Goal: Complete application form

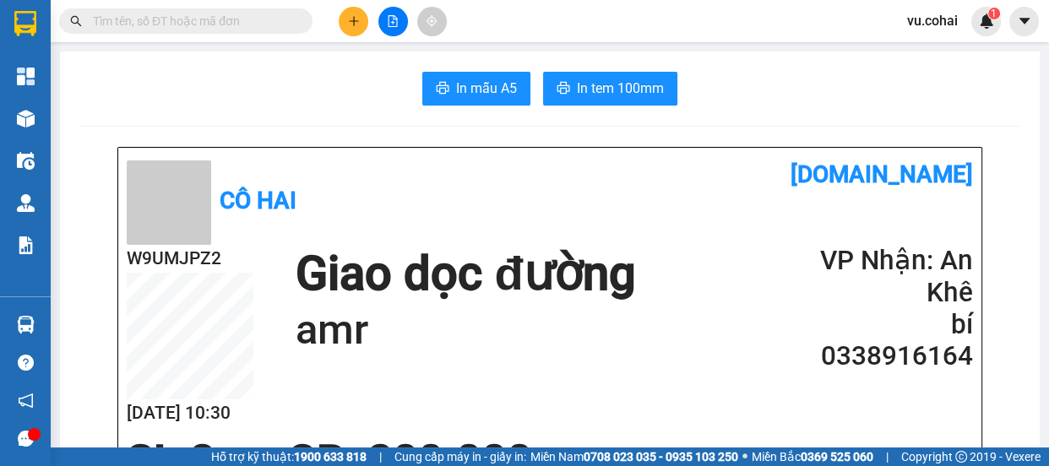
click at [361, 23] on button at bounding box center [354, 22] width 30 height 30
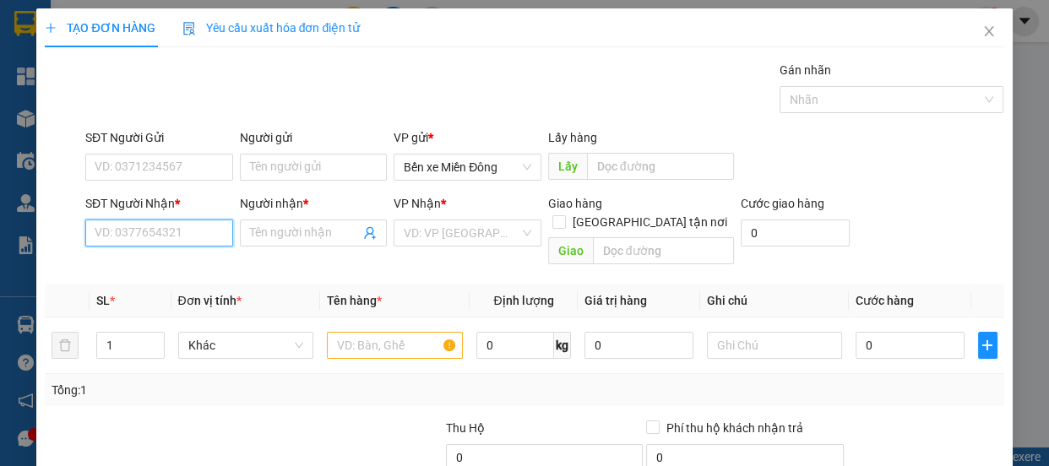
click at [124, 235] on input "SĐT Người Nhận *" at bounding box center [159, 233] width 148 height 27
click at [126, 229] on input "09778256" at bounding box center [159, 233] width 148 height 27
click at [154, 225] on input "0977256" at bounding box center [159, 233] width 148 height 27
type input "0977256774"
click at [311, 238] on input "Người nhận *" at bounding box center [305, 233] width 111 height 19
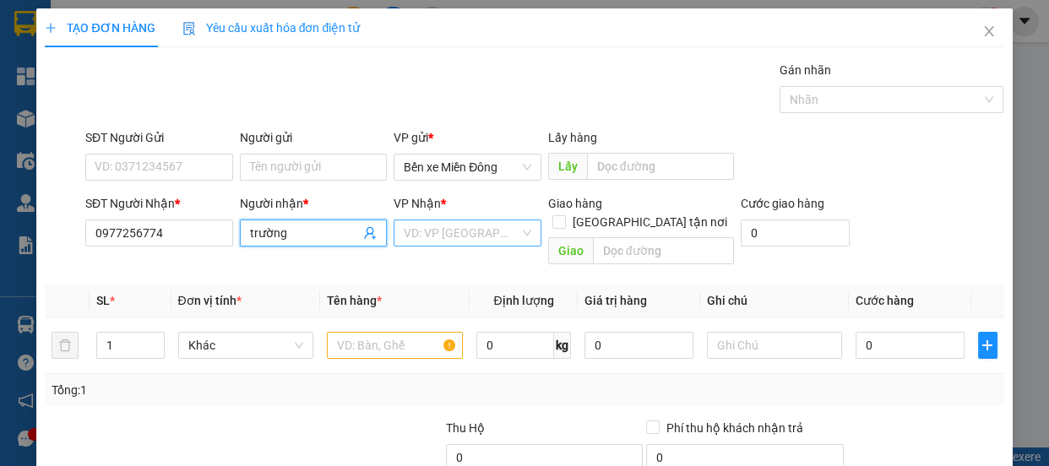
type input "trường"
click at [472, 228] on input "search" at bounding box center [462, 232] width 116 height 25
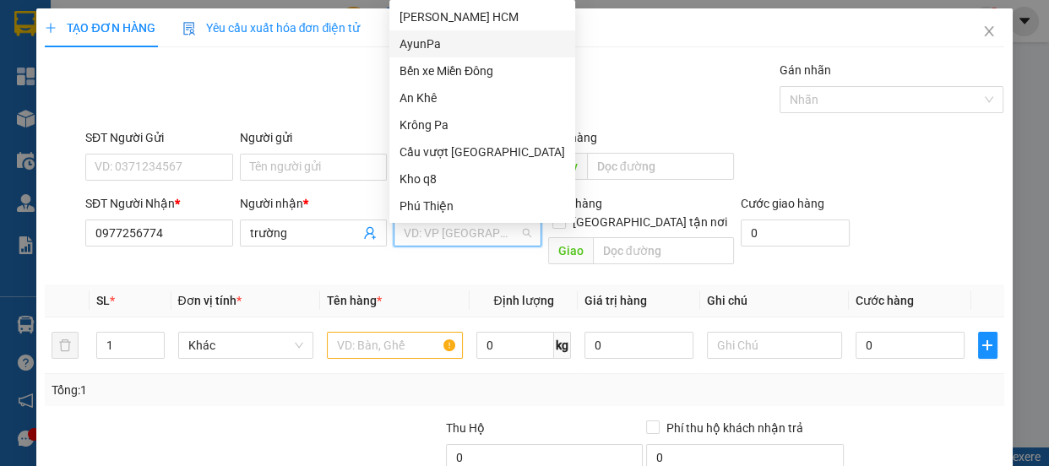
click at [448, 47] on div "AyunPa" at bounding box center [482, 44] width 166 height 19
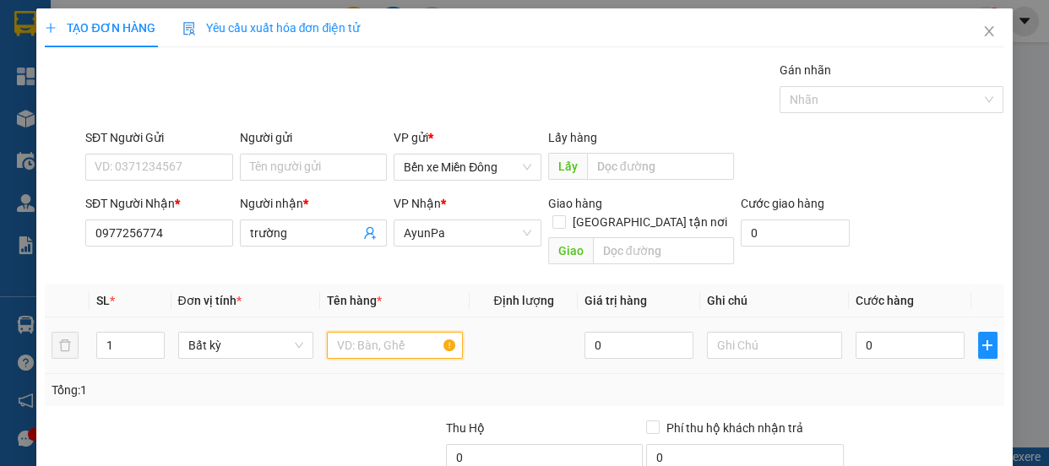
click at [354, 334] on input "text" at bounding box center [395, 345] width 136 height 27
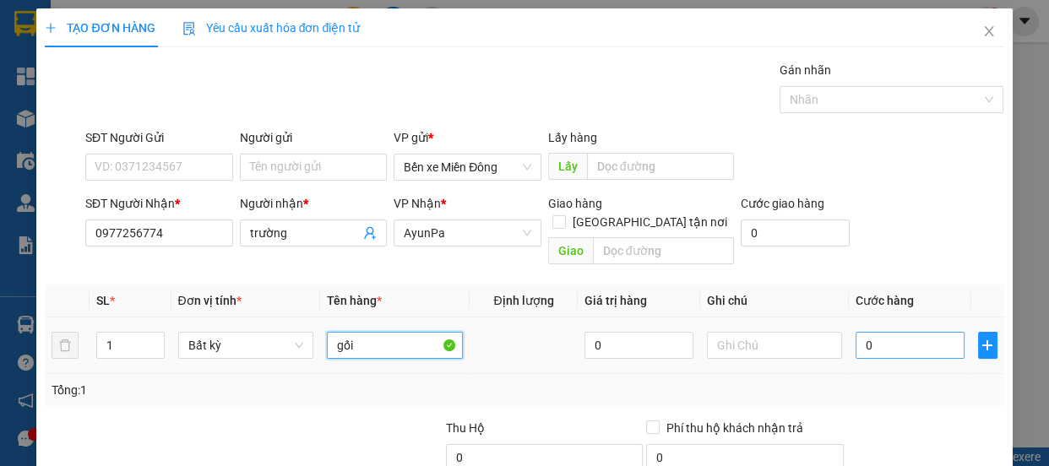
type input "gối"
click at [879, 335] on input "0" at bounding box center [909, 345] width 109 height 27
type input "004"
type input "4"
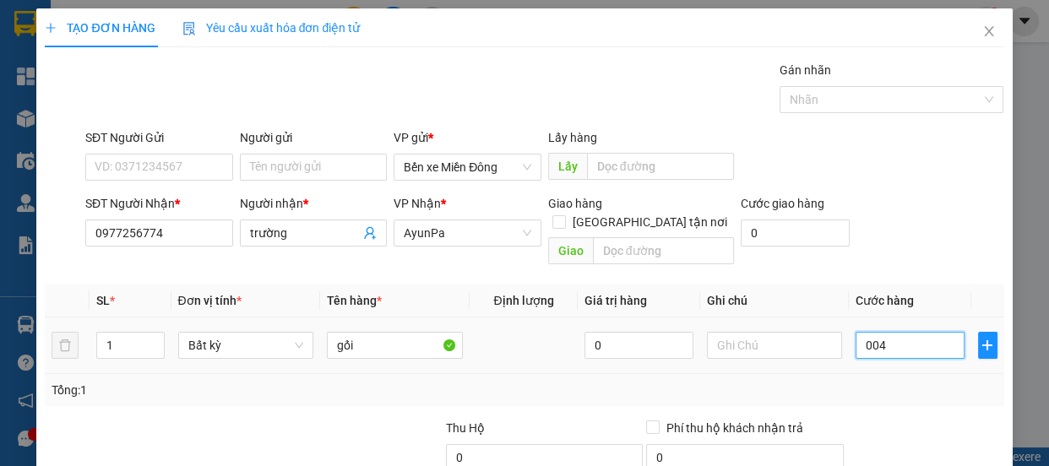
type input "0.040"
type input "40"
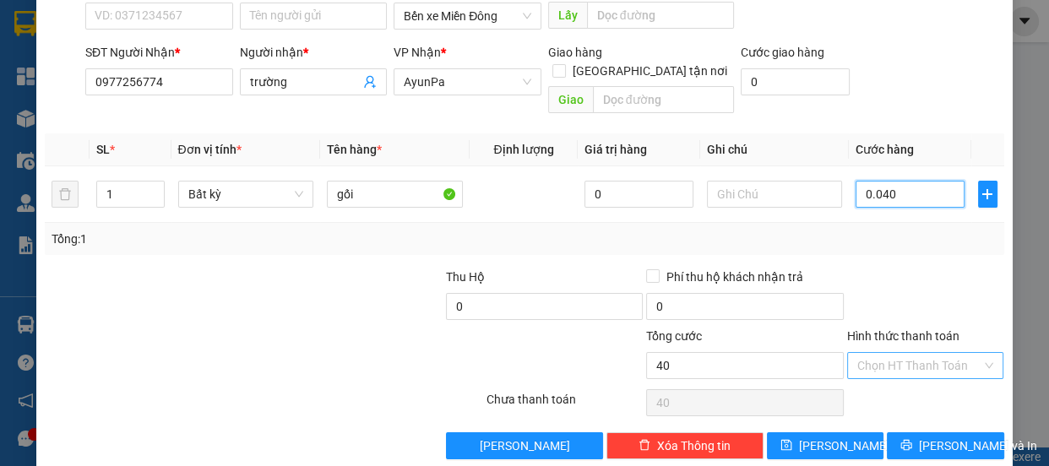
scroll to position [158, 0]
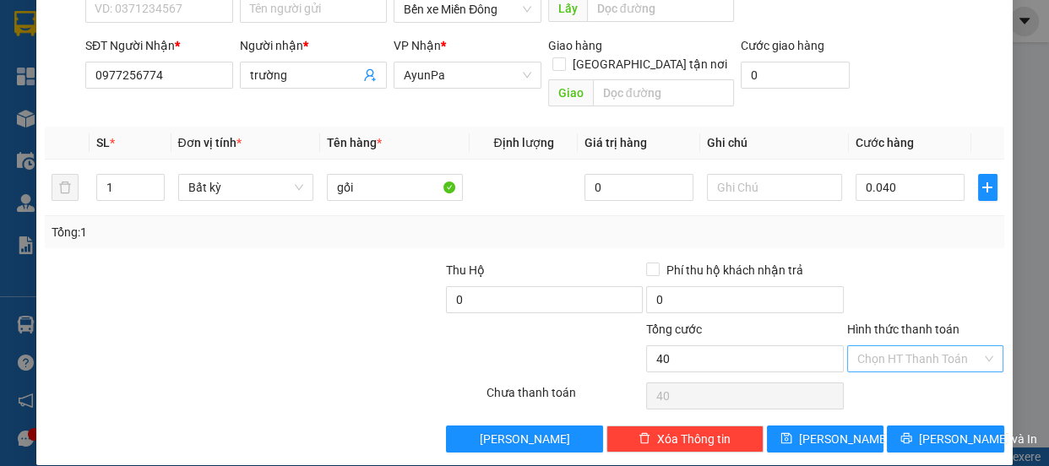
click at [902, 346] on input "Hình thức thanh toán" at bounding box center [919, 358] width 125 height 25
type input "40.000"
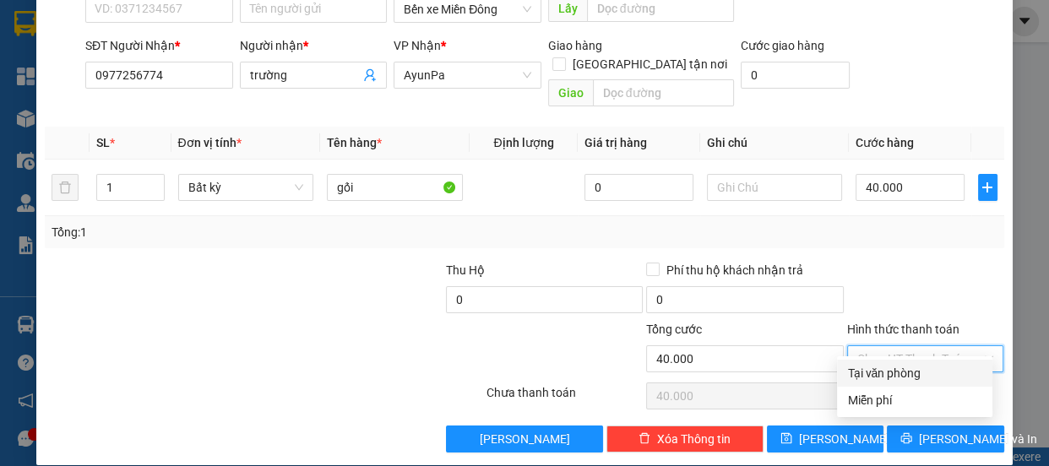
click at [904, 370] on div "Tại văn phòng" at bounding box center [914, 373] width 135 height 19
type input "0"
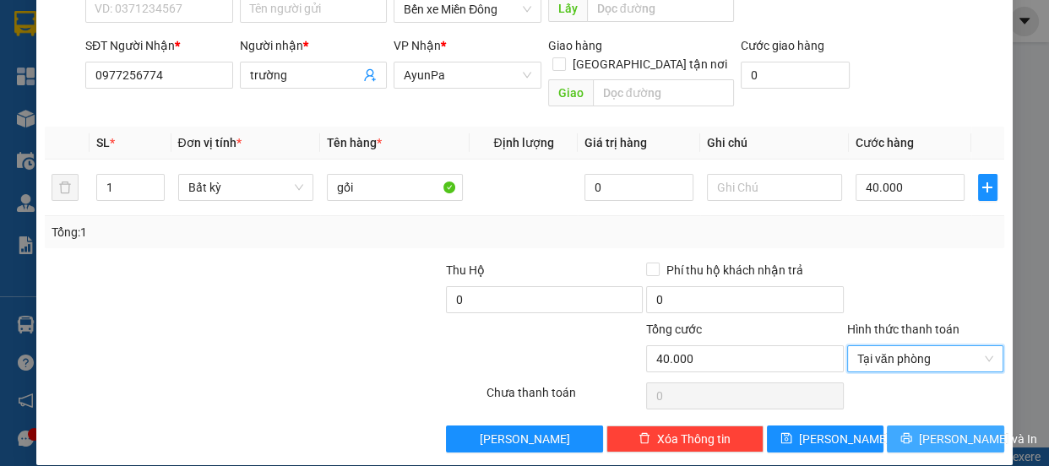
click at [919, 426] on button "[PERSON_NAME] và In" at bounding box center [945, 439] width 117 height 27
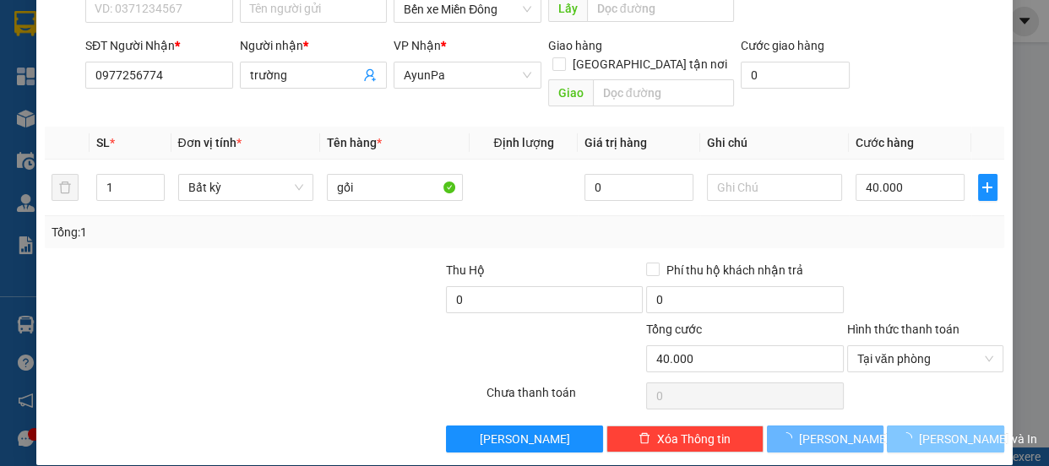
scroll to position [10, 0]
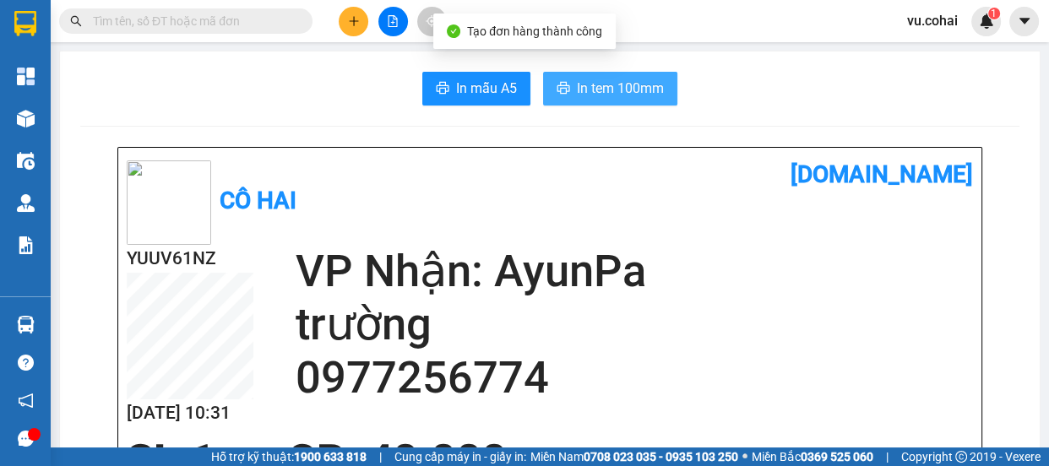
click at [608, 93] on span "In tem 100mm" at bounding box center [620, 88] width 87 height 21
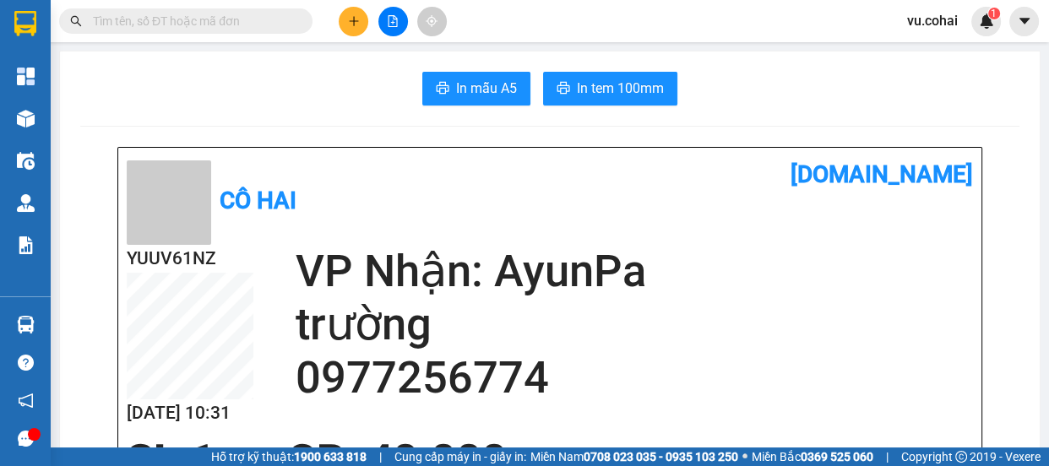
click at [711, 360] on h2 "0977256774" at bounding box center [634, 377] width 677 height 53
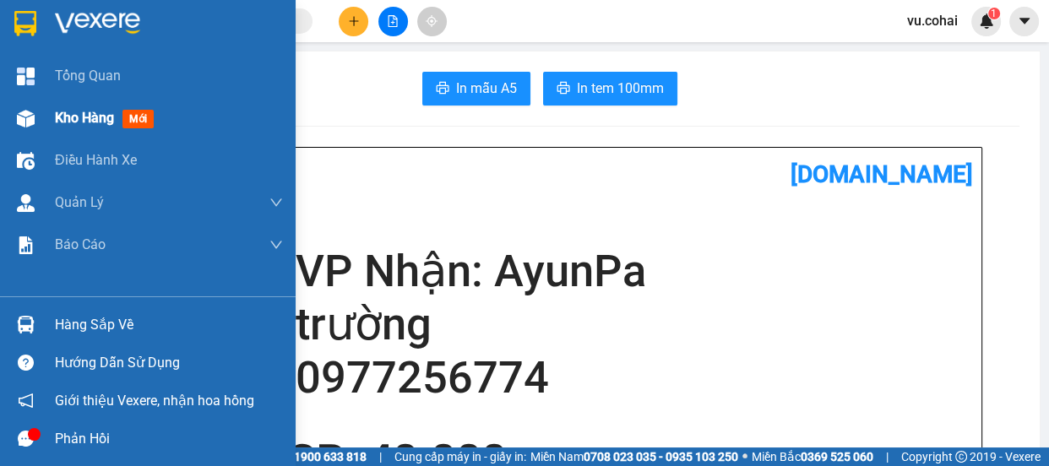
click at [78, 125] on span "Kho hàng" at bounding box center [84, 118] width 59 height 16
